Goal: Communication & Community: Ask a question

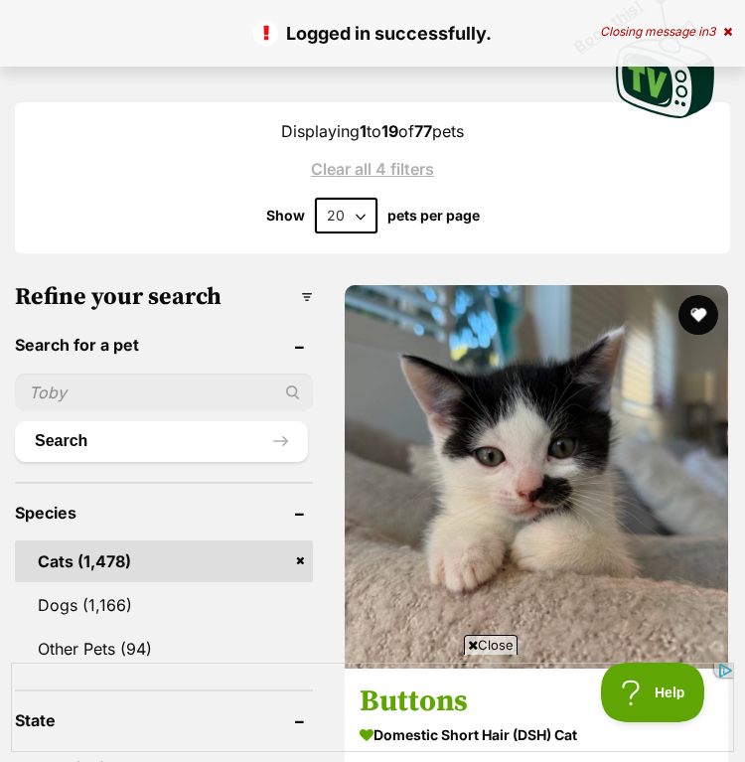
click at [719, 31] on div "Closing message in 3" at bounding box center [666, 32] width 132 height 14
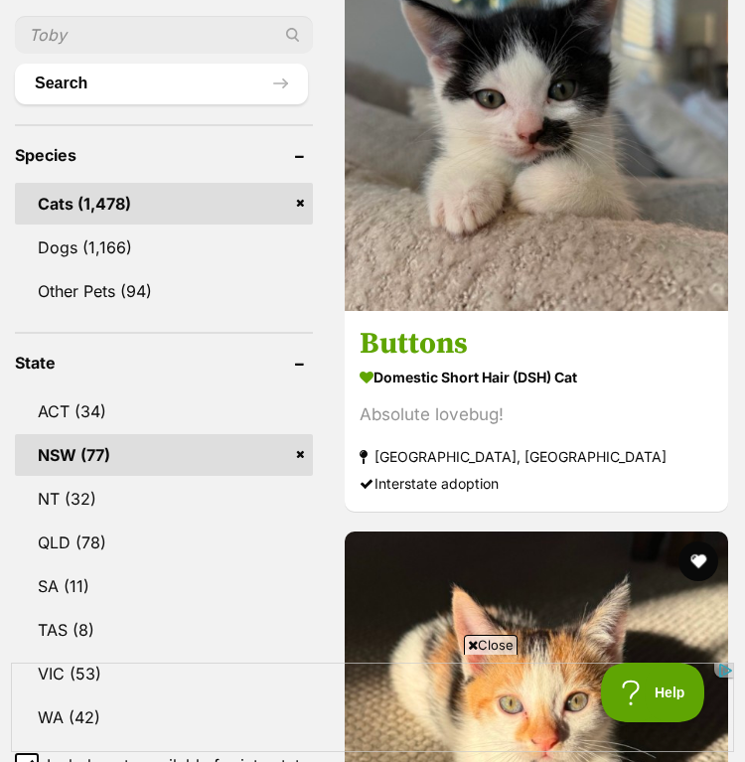
click at [484, 646] on span "Close" at bounding box center [491, 645] width 54 height 20
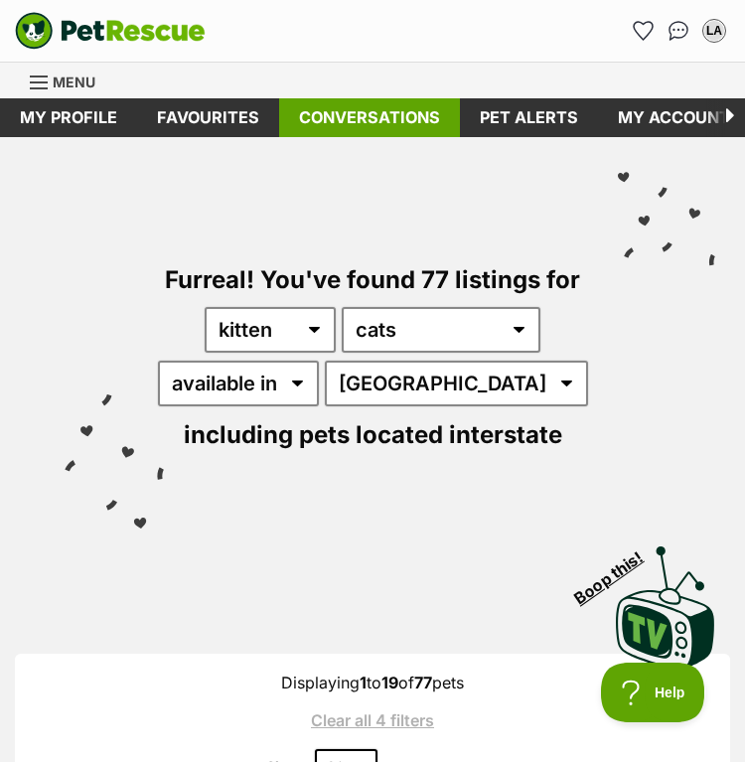
click at [360, 116] on link "Conversations" at bounding box center [369, 117] width 181 height 39
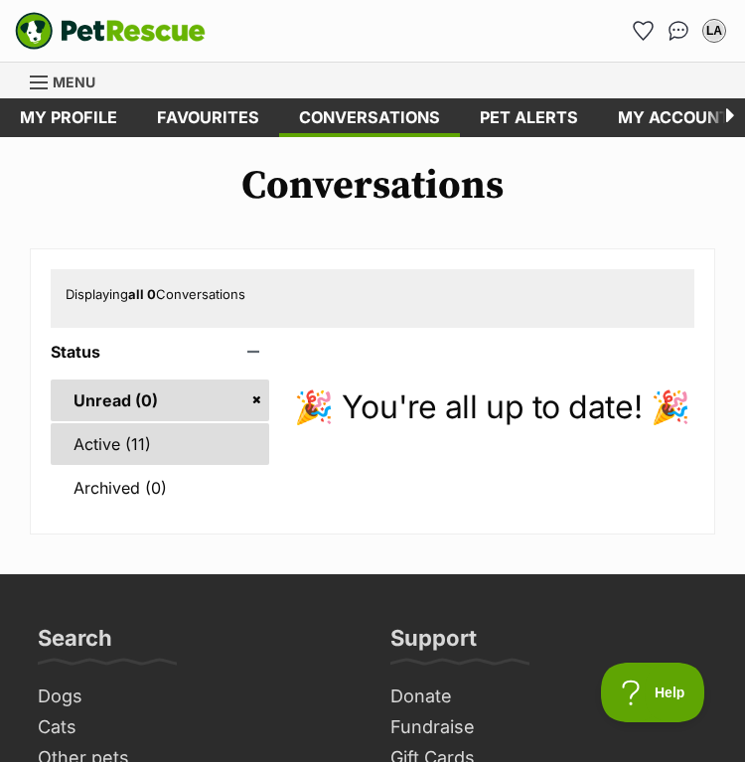
click at [136, 445] on link "Active (11)" at bounding box center [160, 444] width 219 height 42
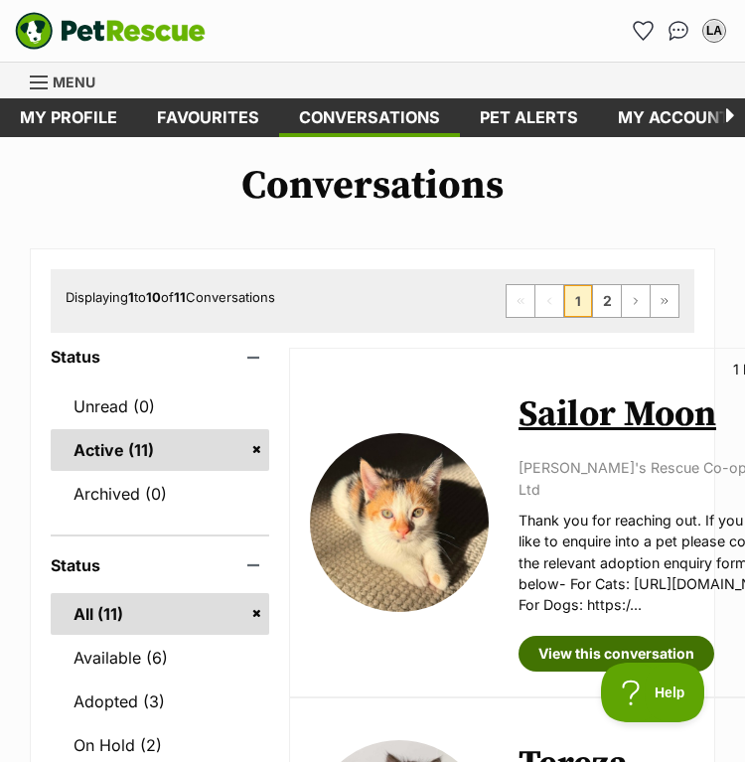
click at [630, 636] on link "View this conversation" at bounding box center [617, 654] width 196 height 36
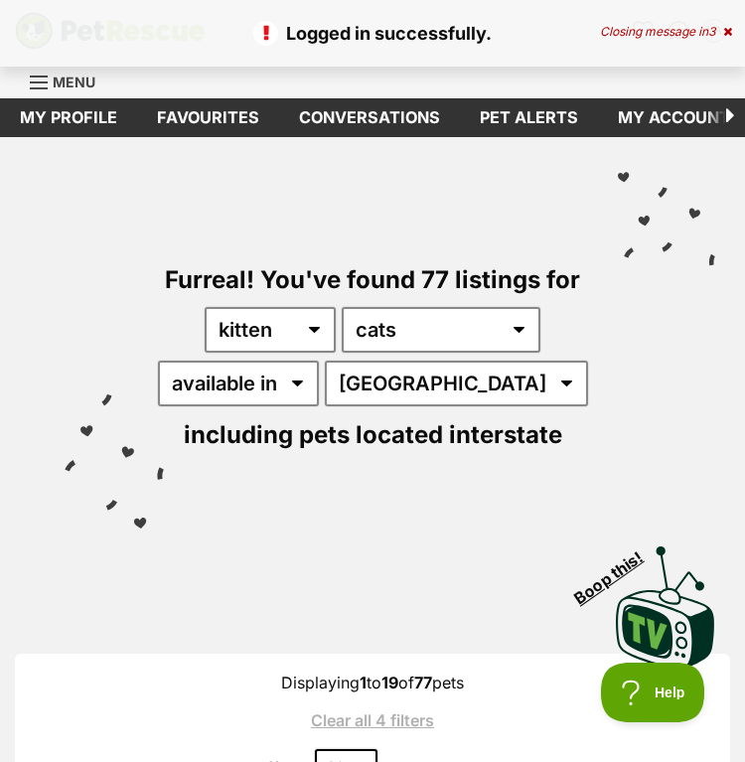
click at [727, 26] on icon at bounding box center [727, 32] width 9 height 12
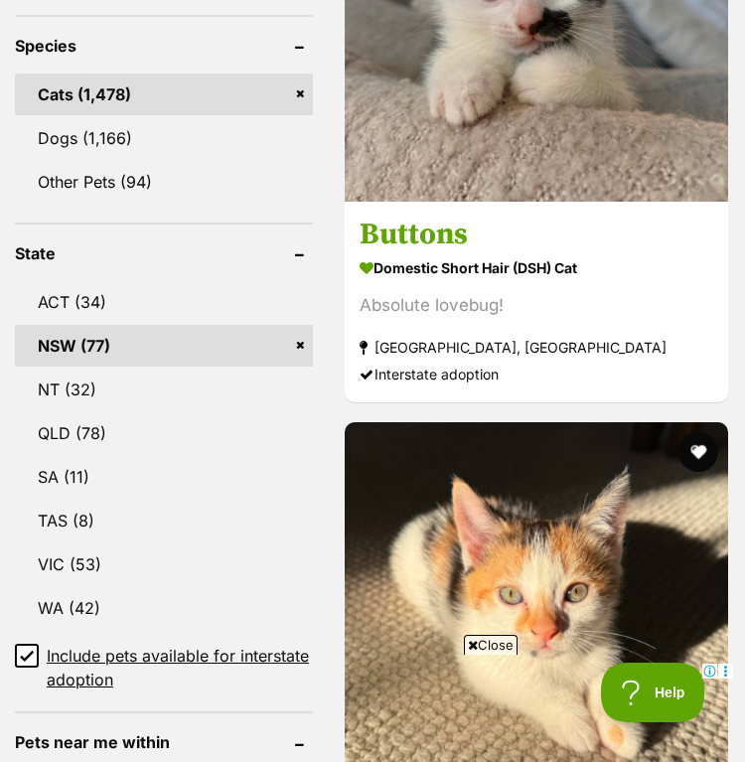
click at [502, 646] on span "Close" at bounding box center [491, 645] width 54 height 20
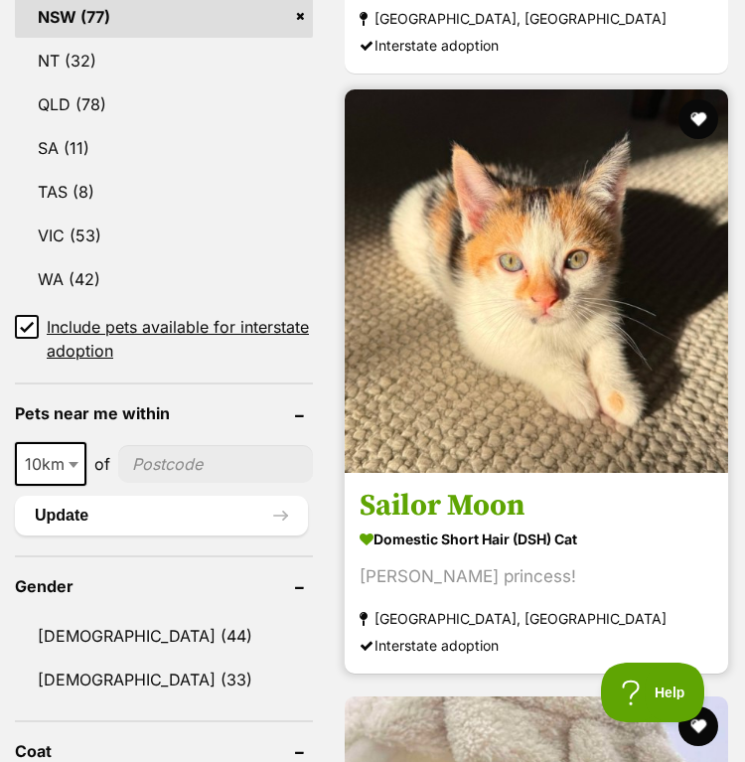
scroll to position [1355, 0]
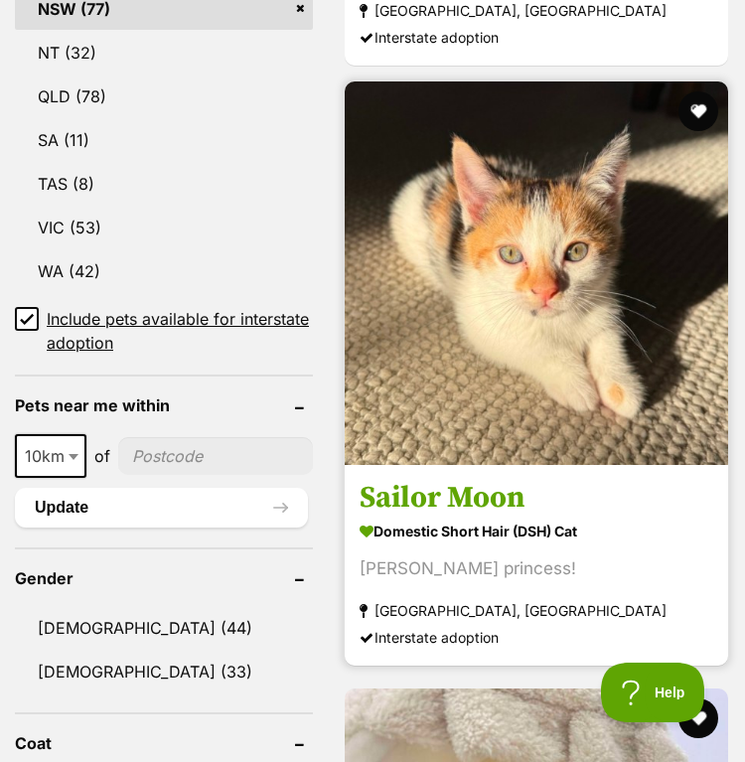
click at [549, 410] on img at bounding box center [536, 272] width 383 height 383
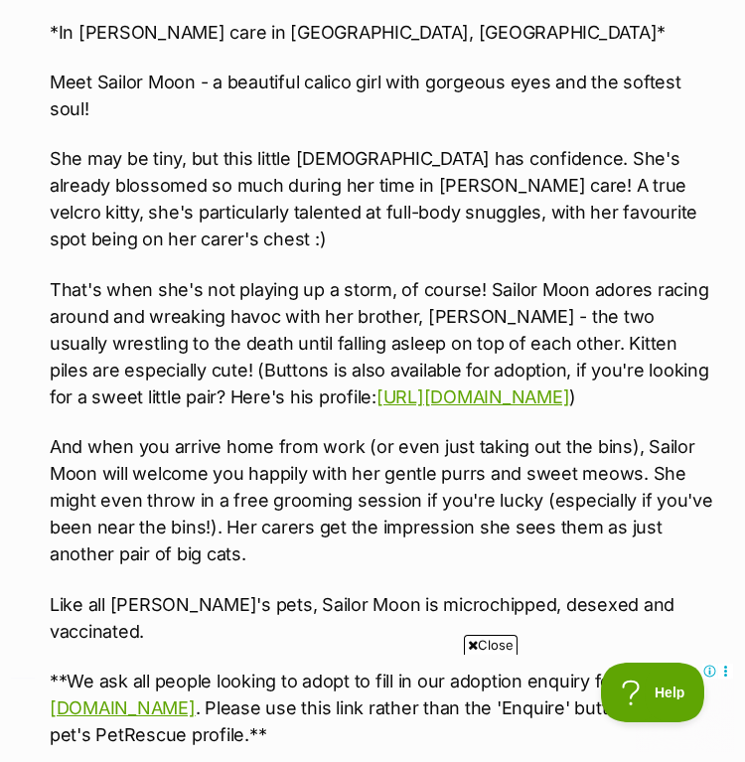
scroll to position [1891, 0]
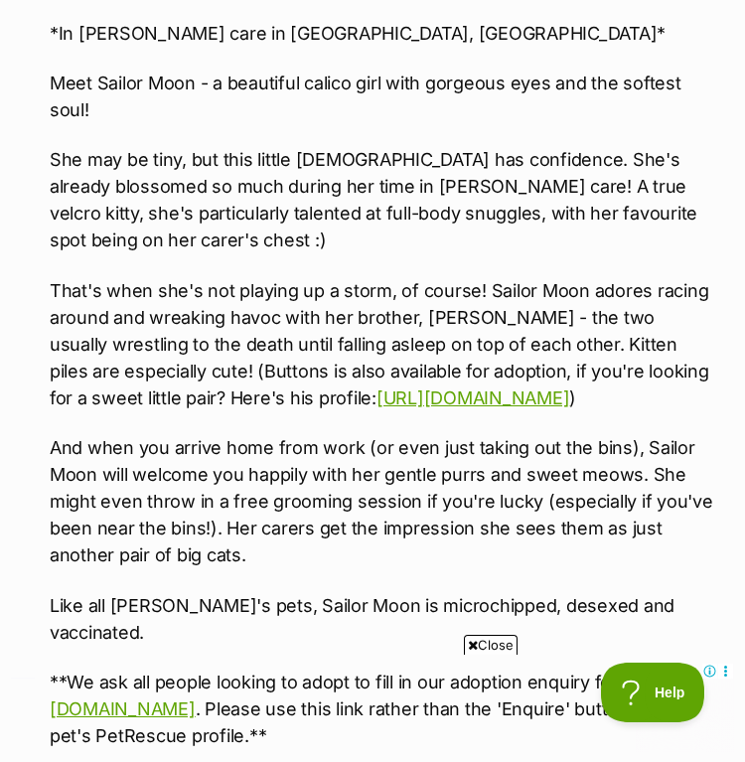
click at [497, 643] on span "Close" at bounding box center [491, 645] width 54 height 20
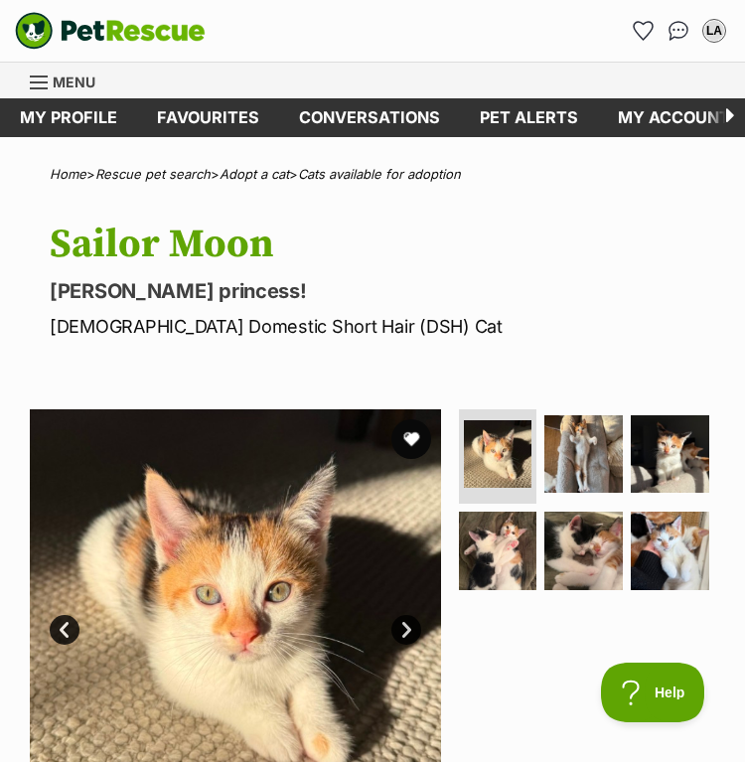
scroll to position [158, 0]
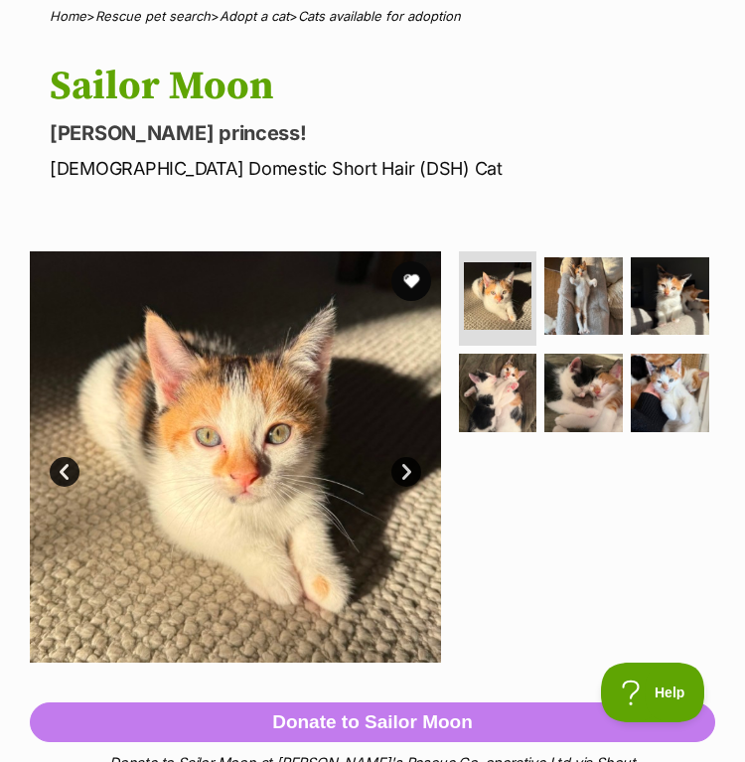
click at [404, 467] on link "Next" at bounding box center [406, 472] width 30 height 30
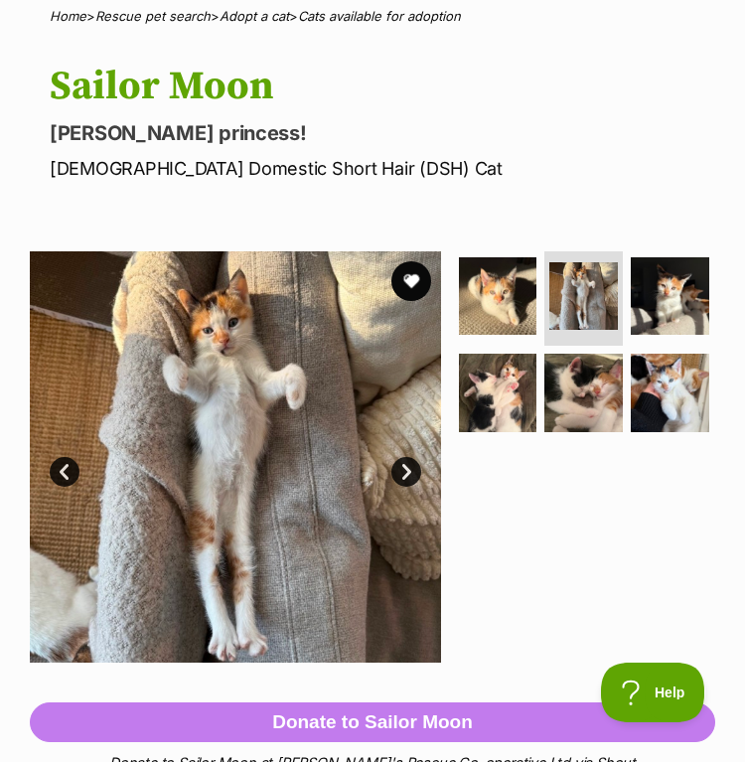
click at [405, 468] on link "Next" at bounding box center [406, 472] width 30 height 30
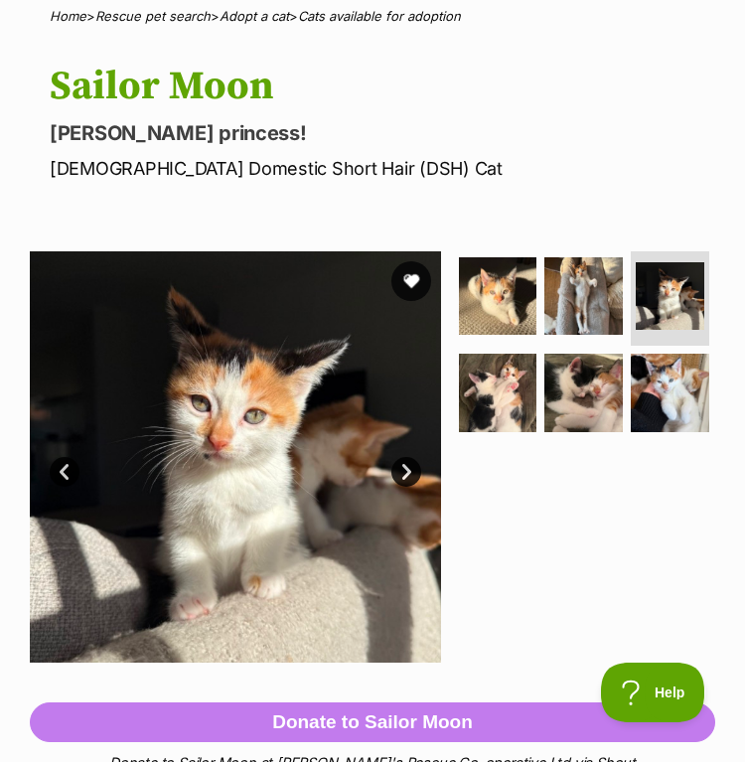
click at [405, 468] on link "Next" at bounding box center [406, 472] width 30 height 30
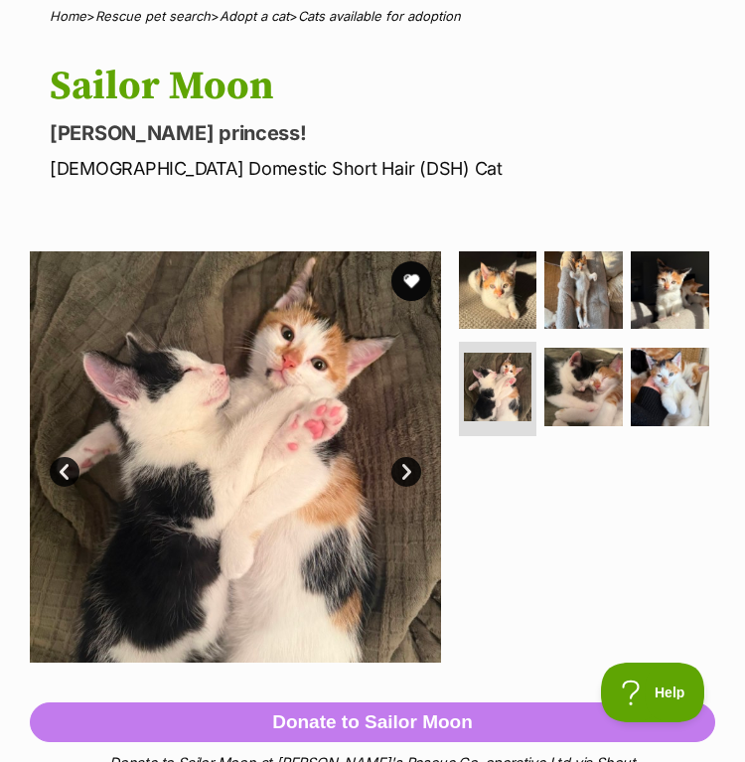
click at [405, 468] on link "Next" at bounding box center [406, 472] width 30 height 30
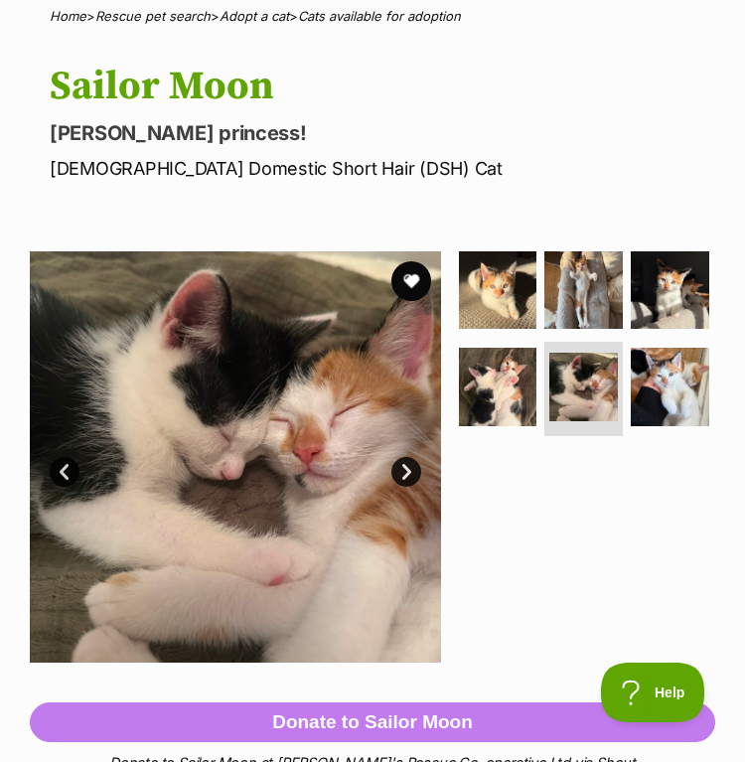
click at [406, 470] on link "Next" at bounding box center [406, 472] width 30 height 30
